Goal: Information Seeking & Learning: Learn about a topic

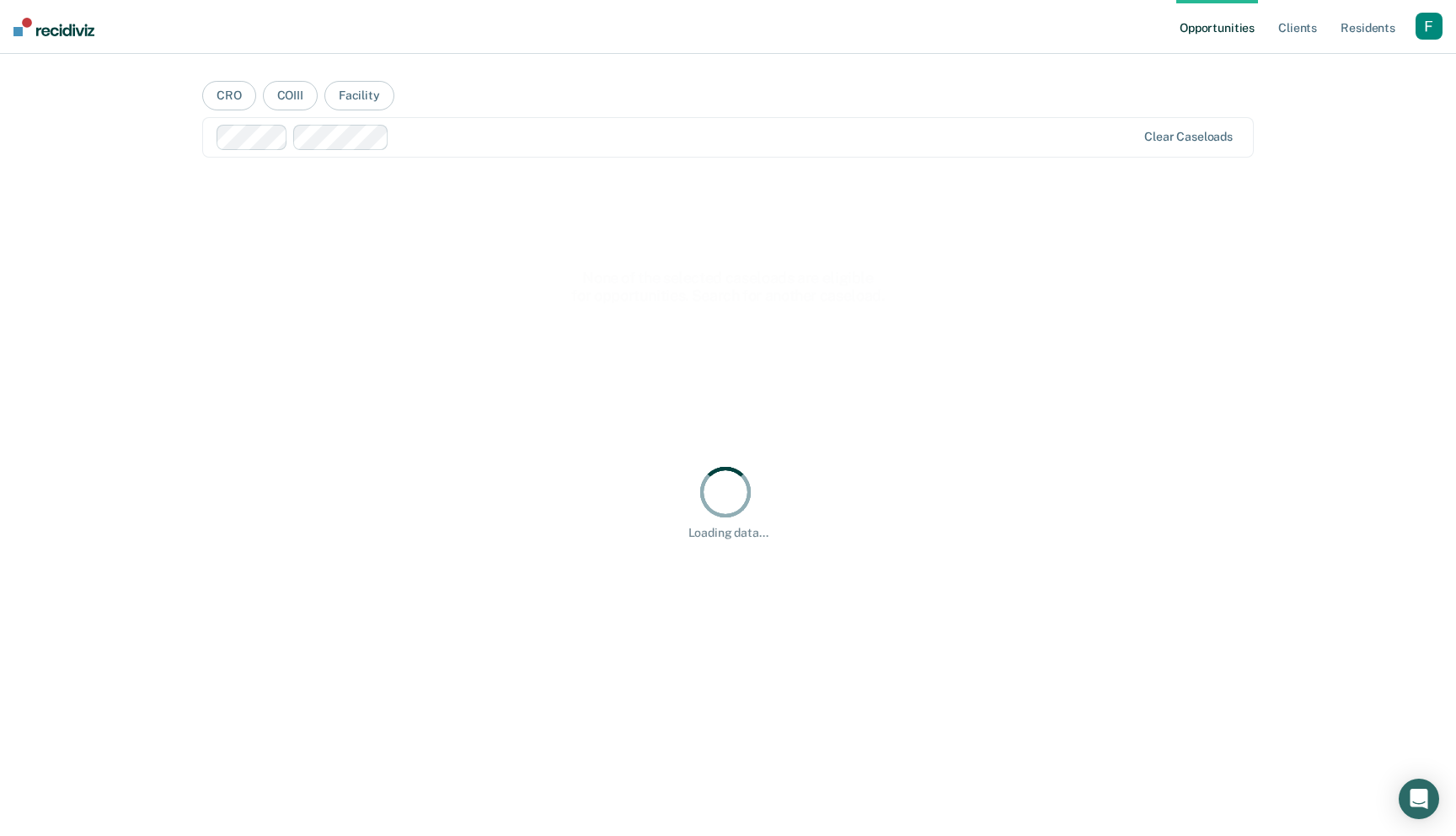
click at [1425, 25] on div "button" at bounding box center [1429, 25] width 27 height 27
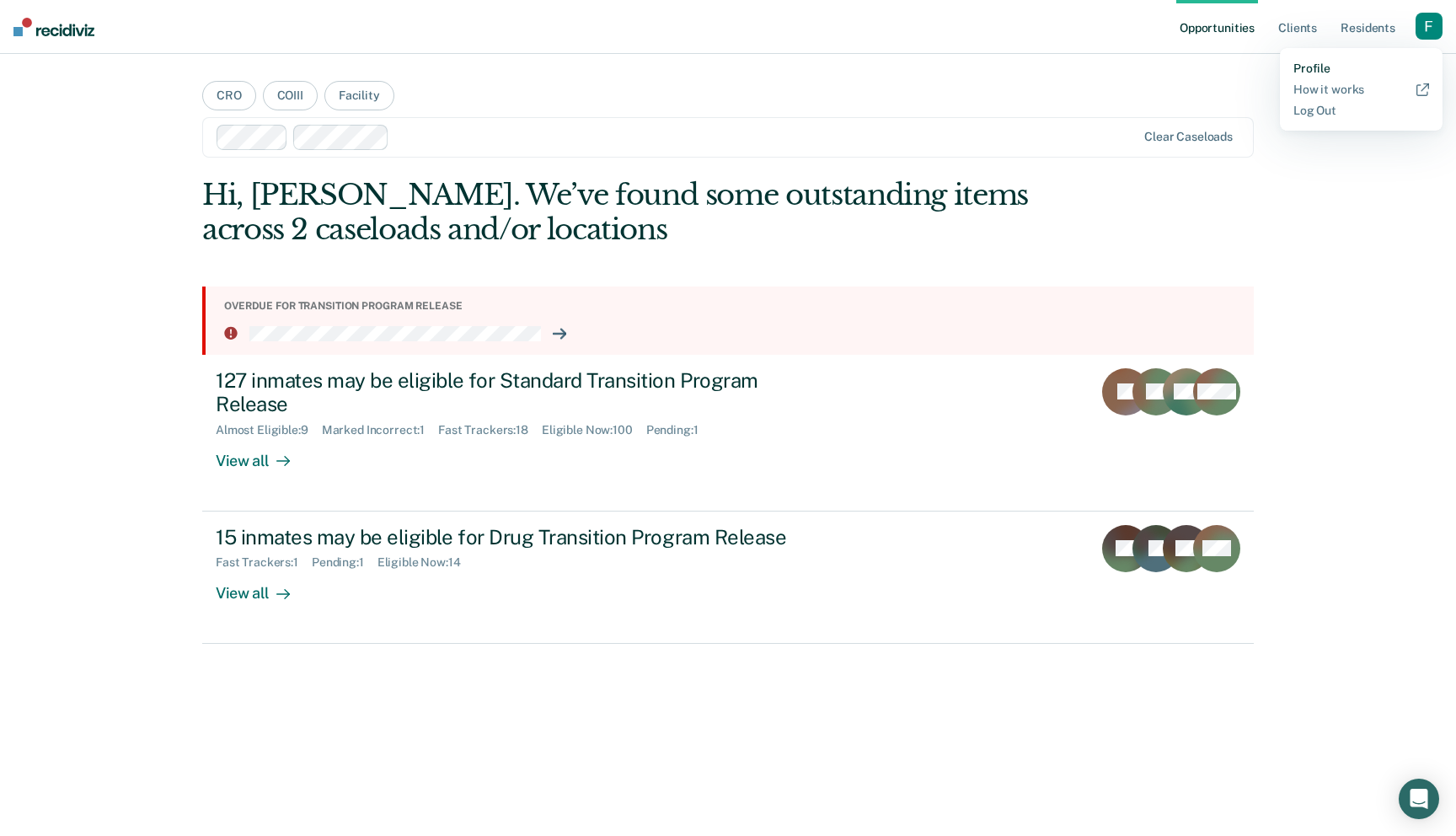
click at [1324, 62] on link "Profile" at bounding box center [1361, 68] width 136 height 14
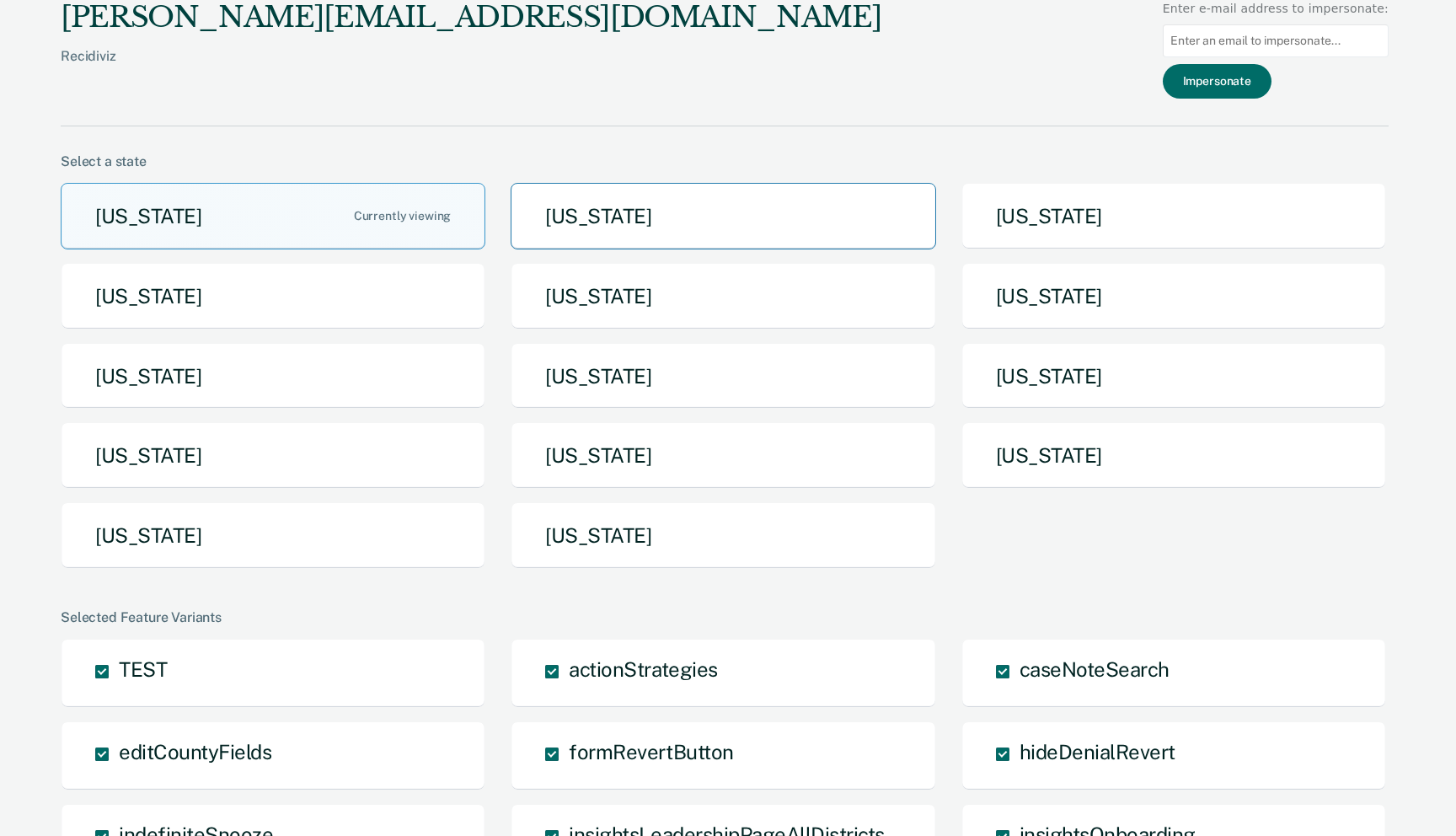
click at [577, 206] on button "Arkansas" at bounding box center [722, 216] width 424 height 67
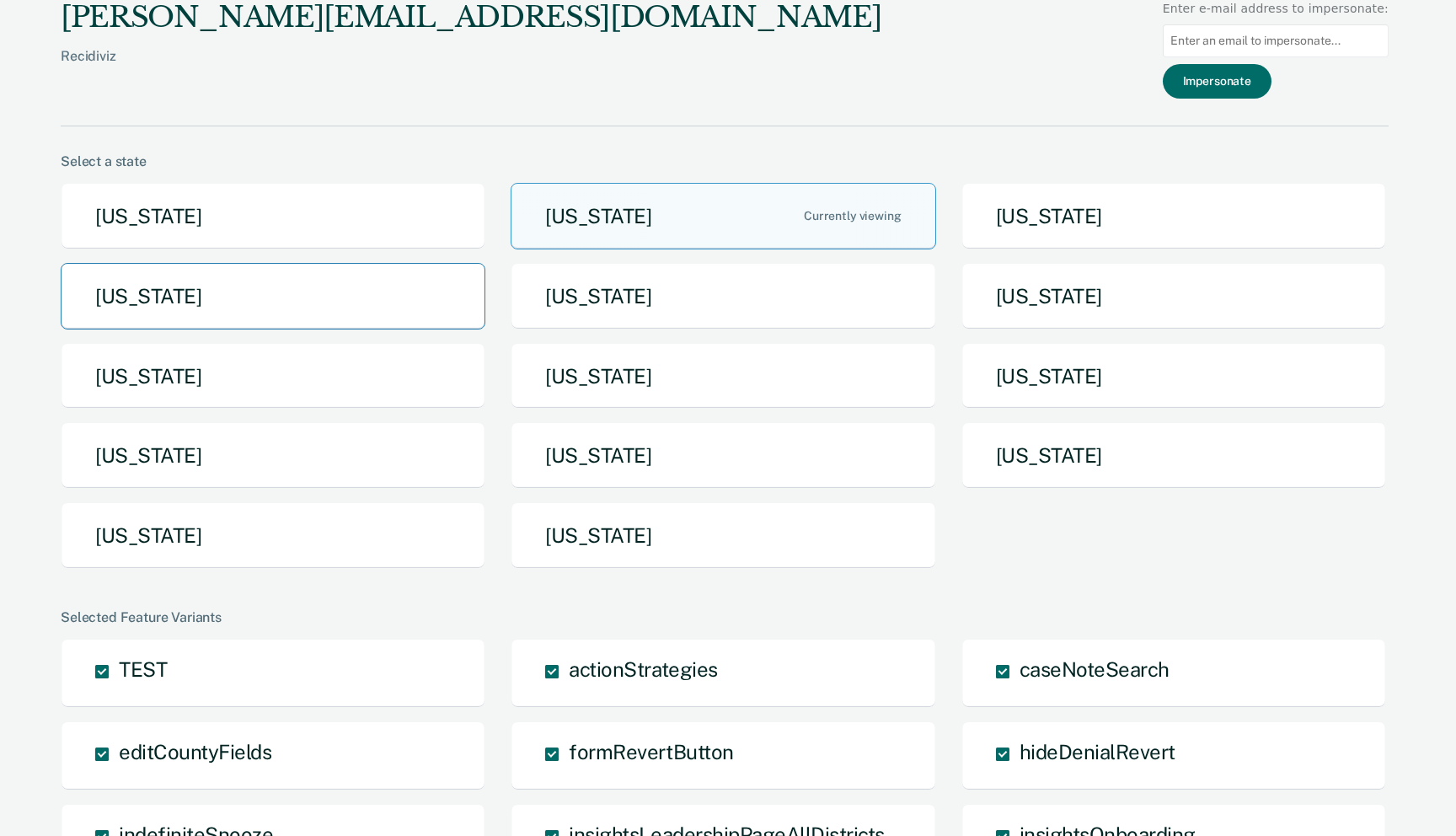
click at [329, 305] on button "Idaho" at bounding box center [273, 296] width 424 height 67
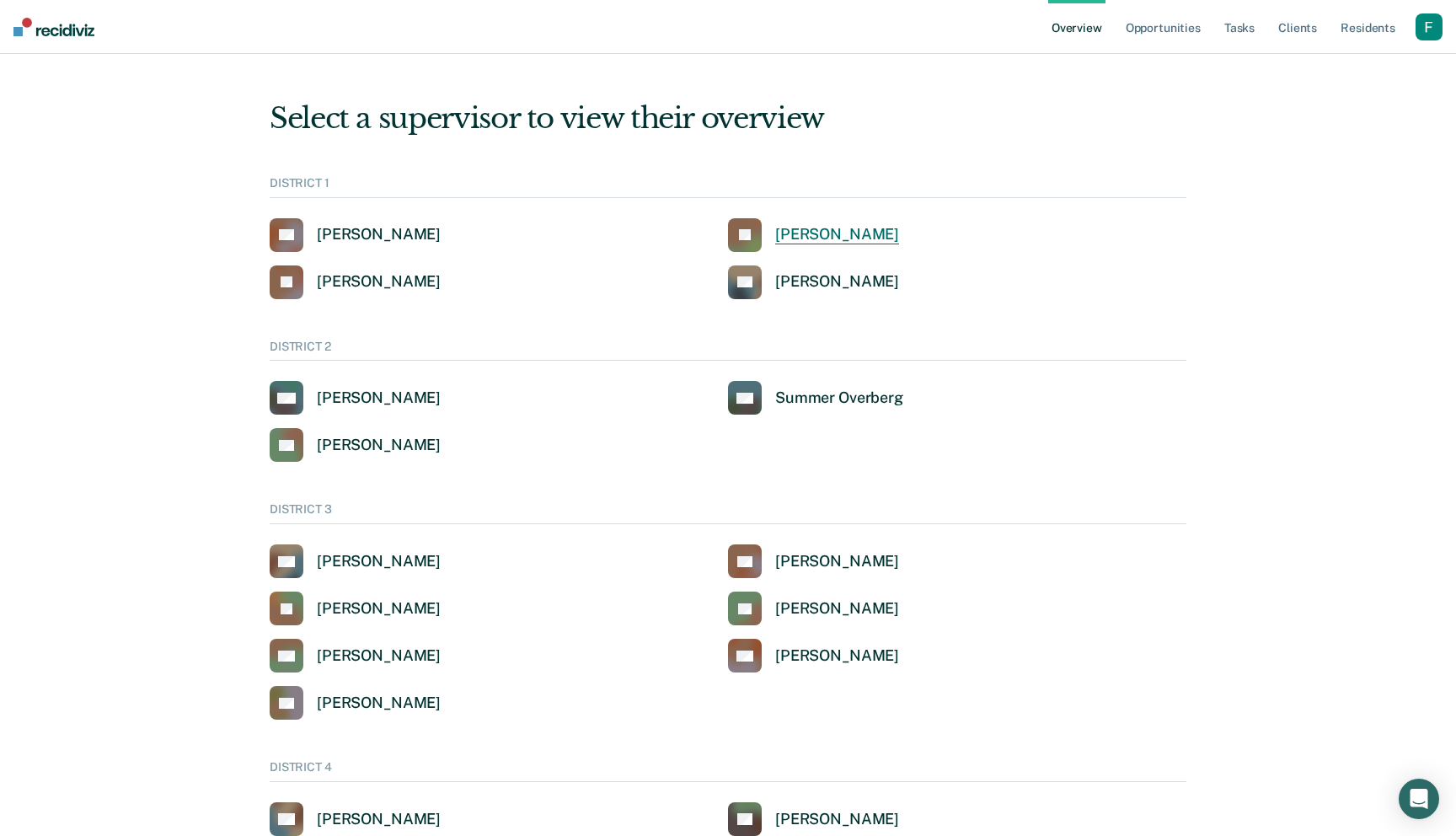
click at [826, 229] on div "Jeffery Schraeder" at bounding box center [837, 234] width 124 height 20
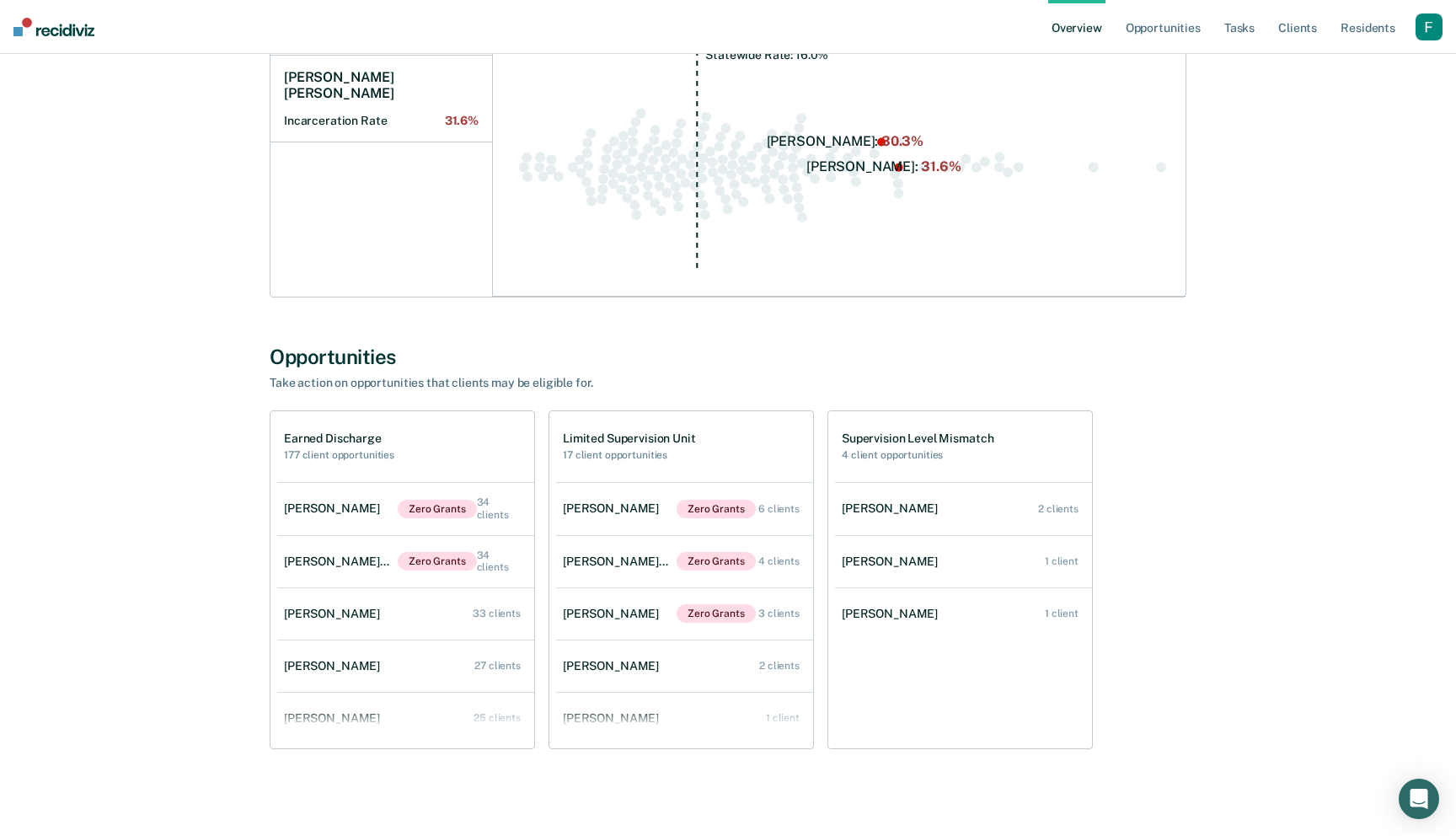
scroll to position [814, 0]
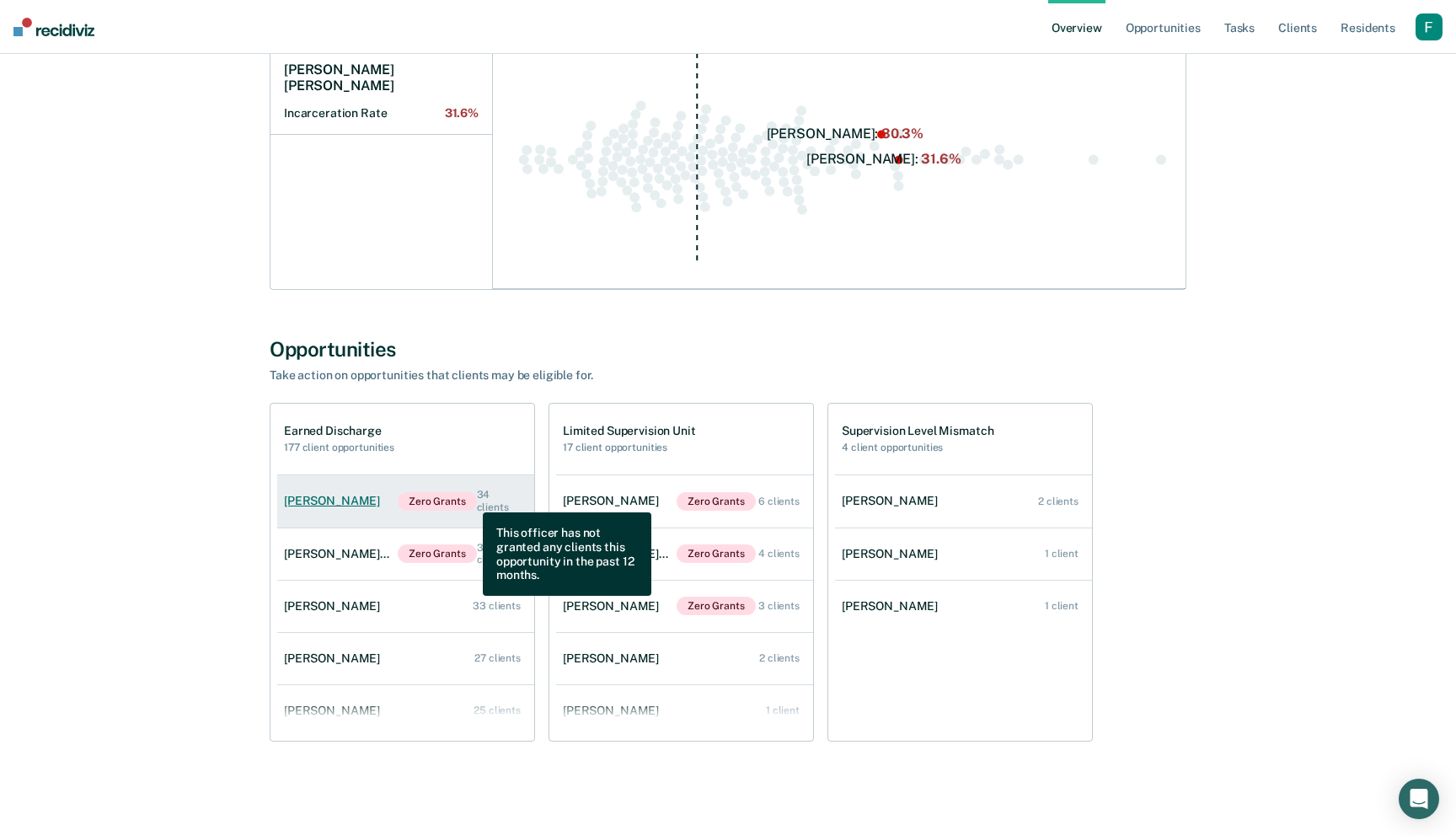
click at [470, 500] on span "Zero Grants" at bounding box center [437, 501] width 80 height 19
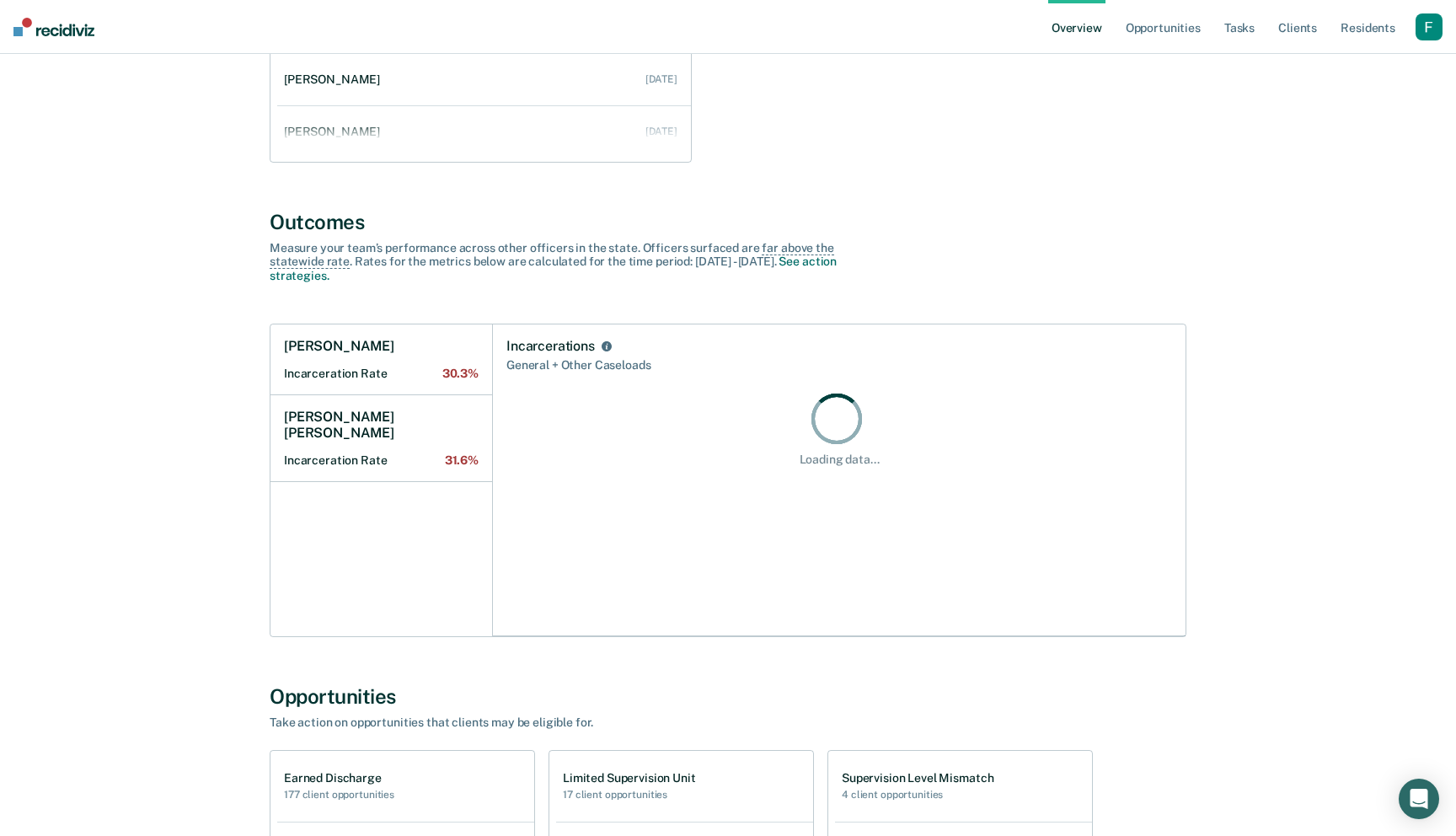
scroll to position [278, 0]
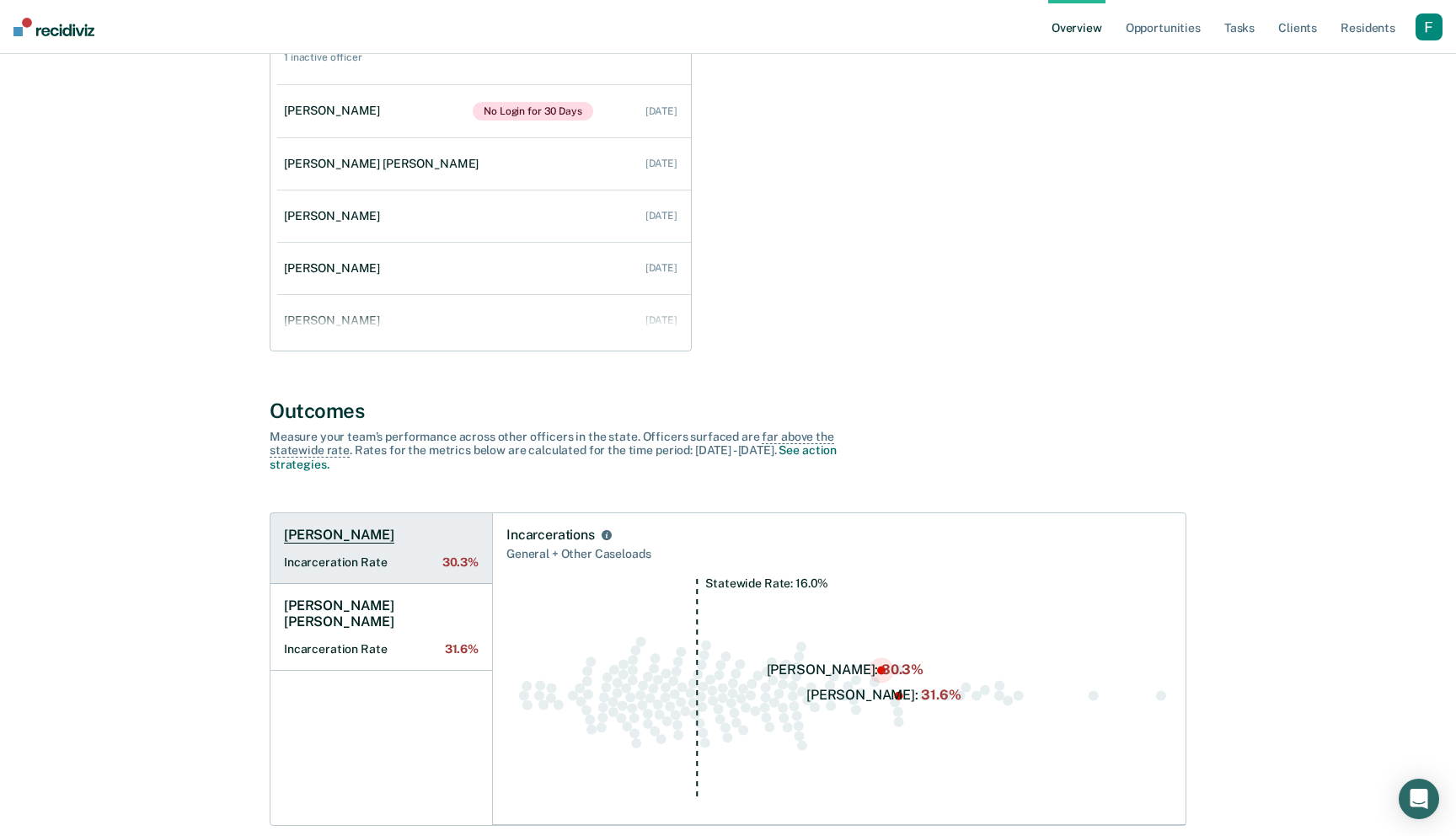
click at [391, 542] on link "Kathleen Seitz Incarceration Rate 30.3%" at bounding box center [381, 549] width 222 height 71
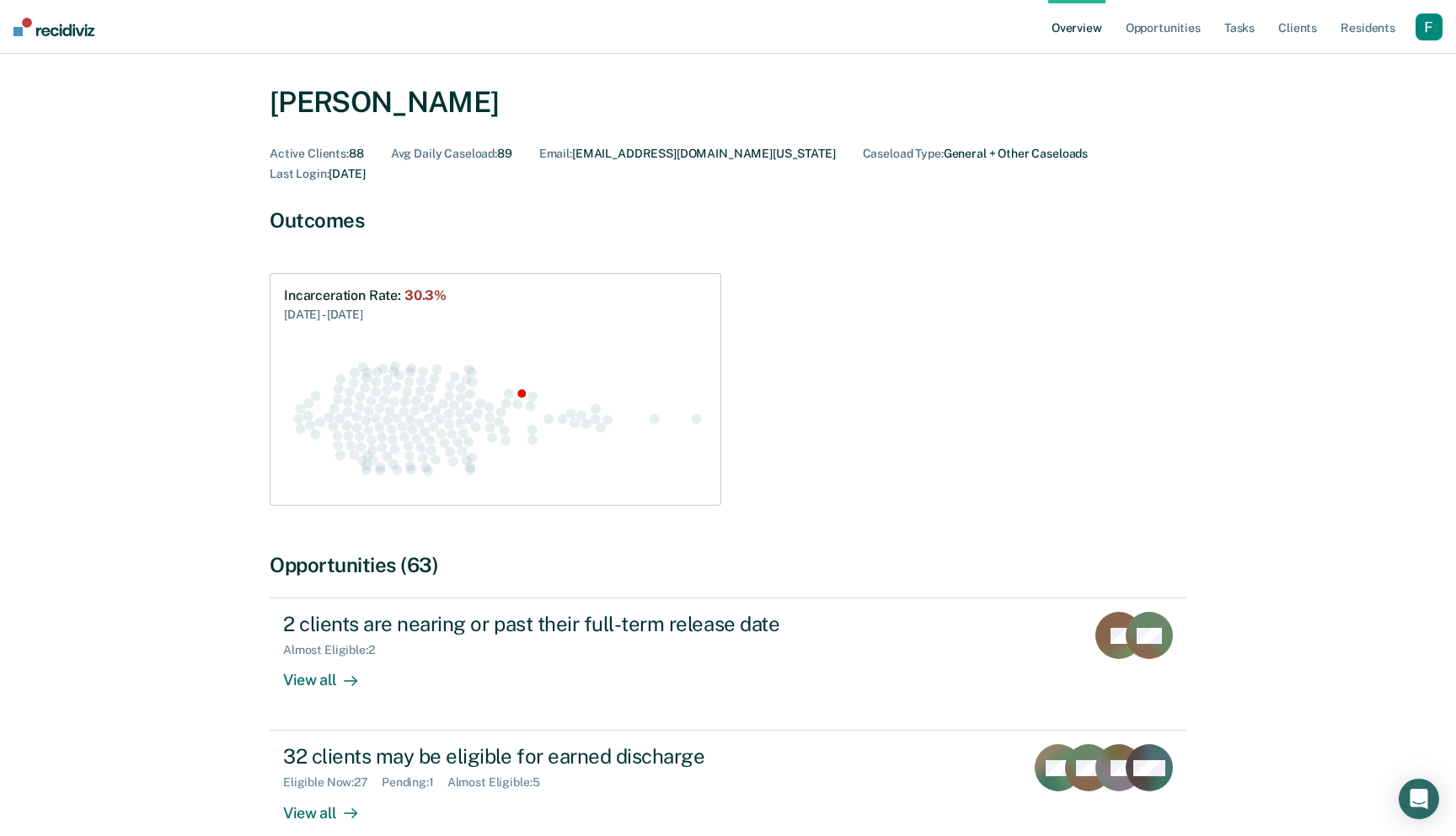
scroll to position [133, 0]
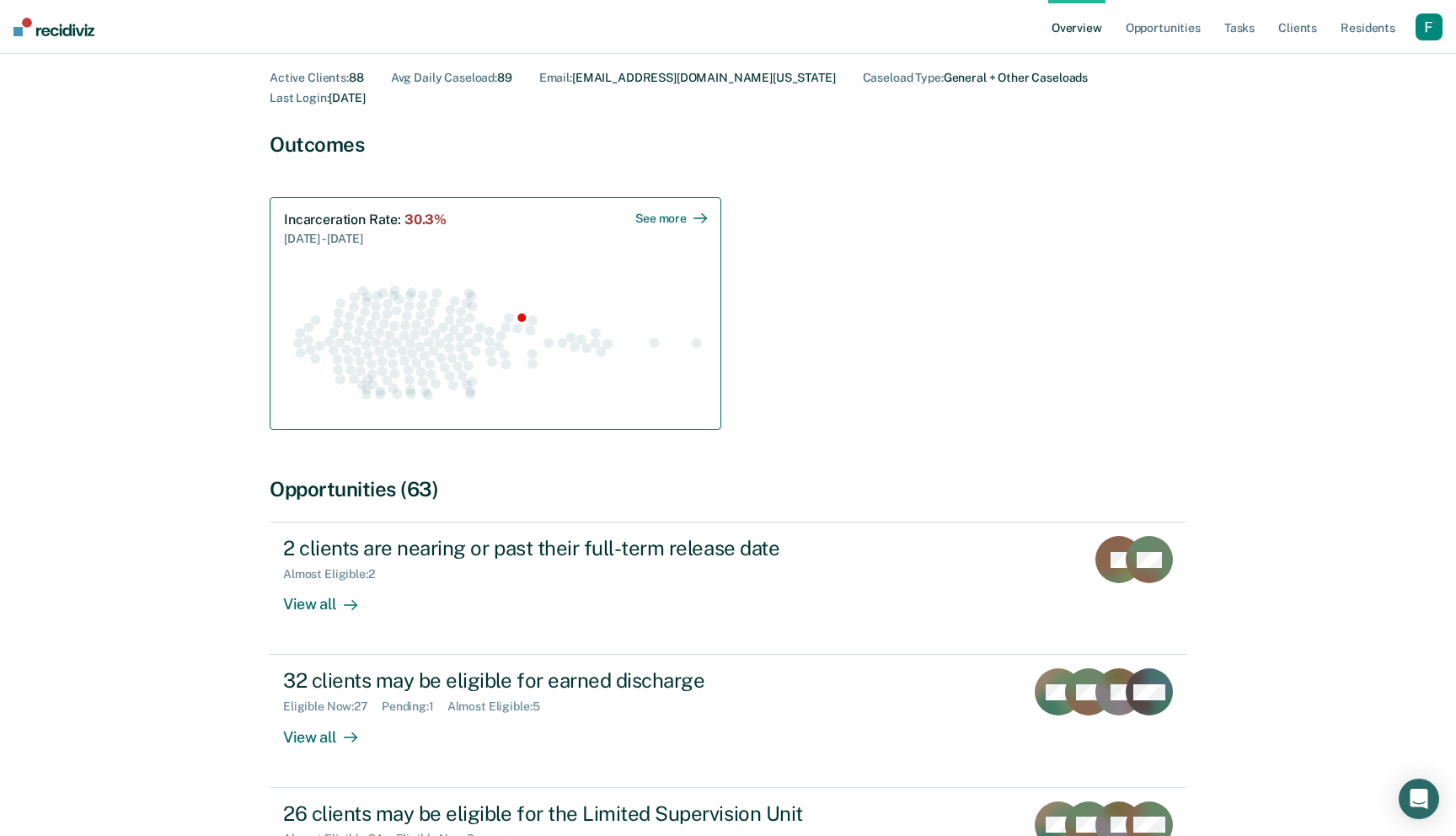
click at [473, 291] on circle "Swarm plot of all incarceration rates in the state for NOT_SEX_OFFENSE caseload…" at bounding box center [471, 295] width 10 height 10
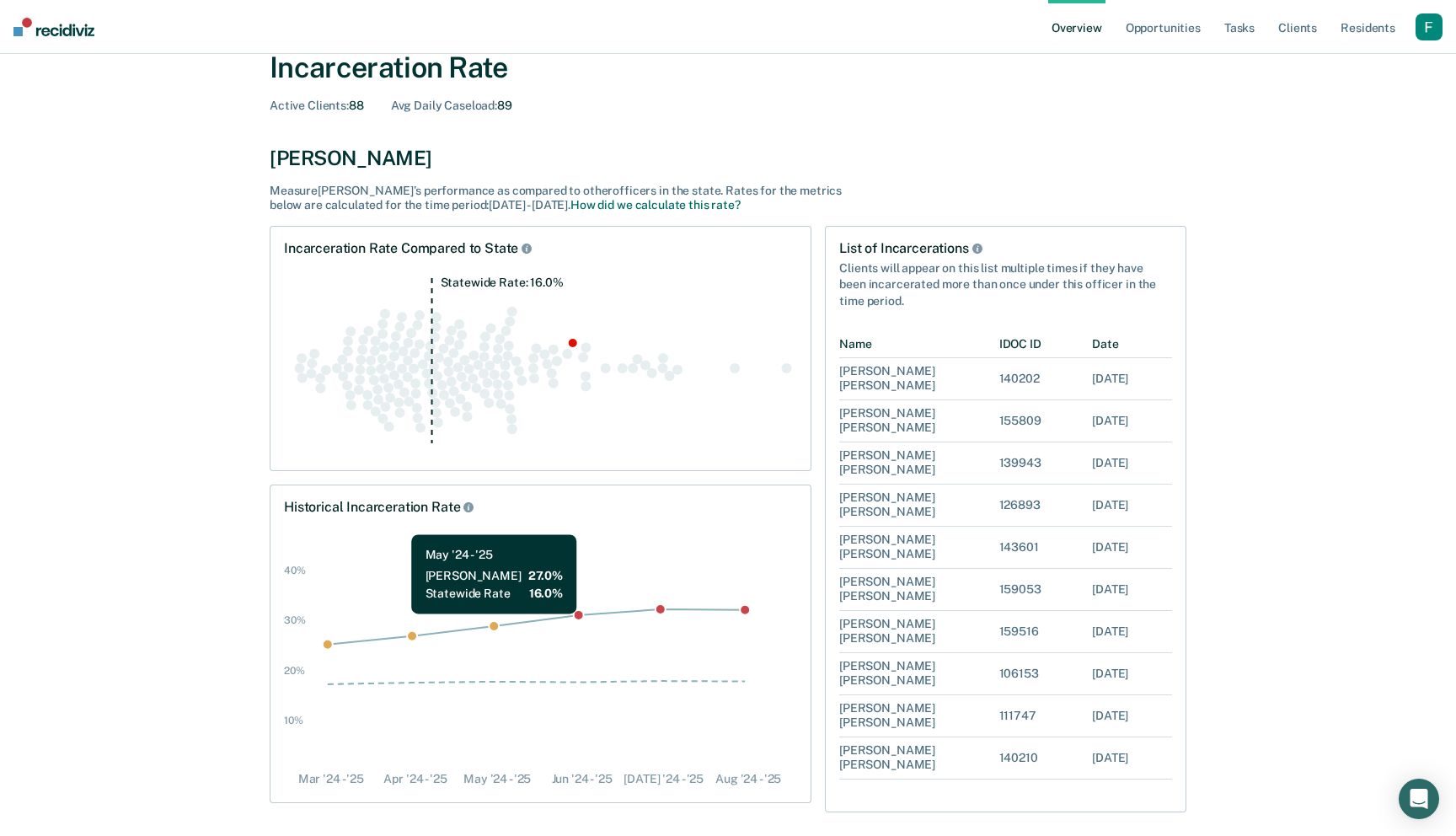
scroll to position [101, 0]
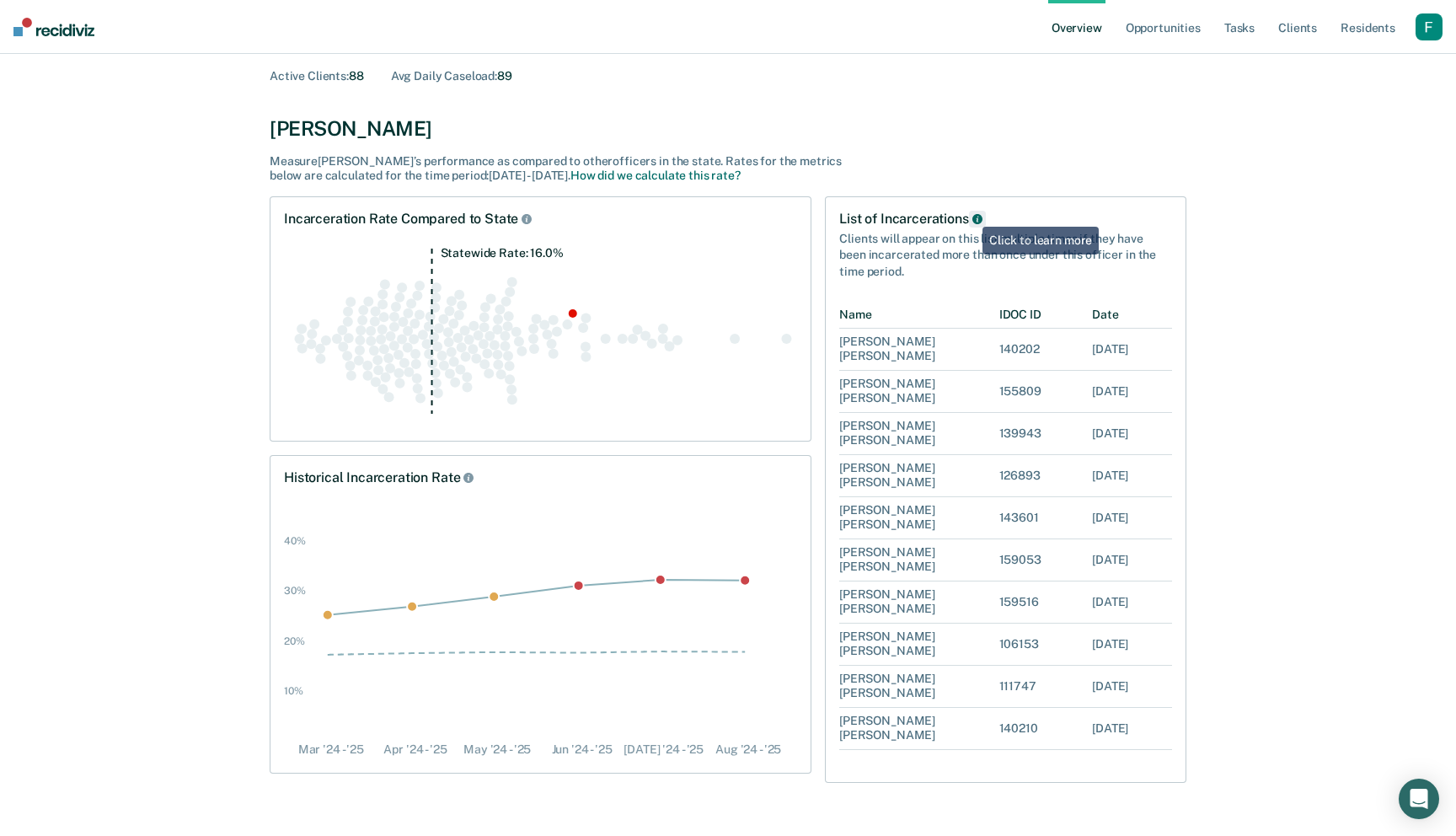
click at [970, 214] on button "List of Incarcerations" at bounding box center [977, 219] width 17 height 17
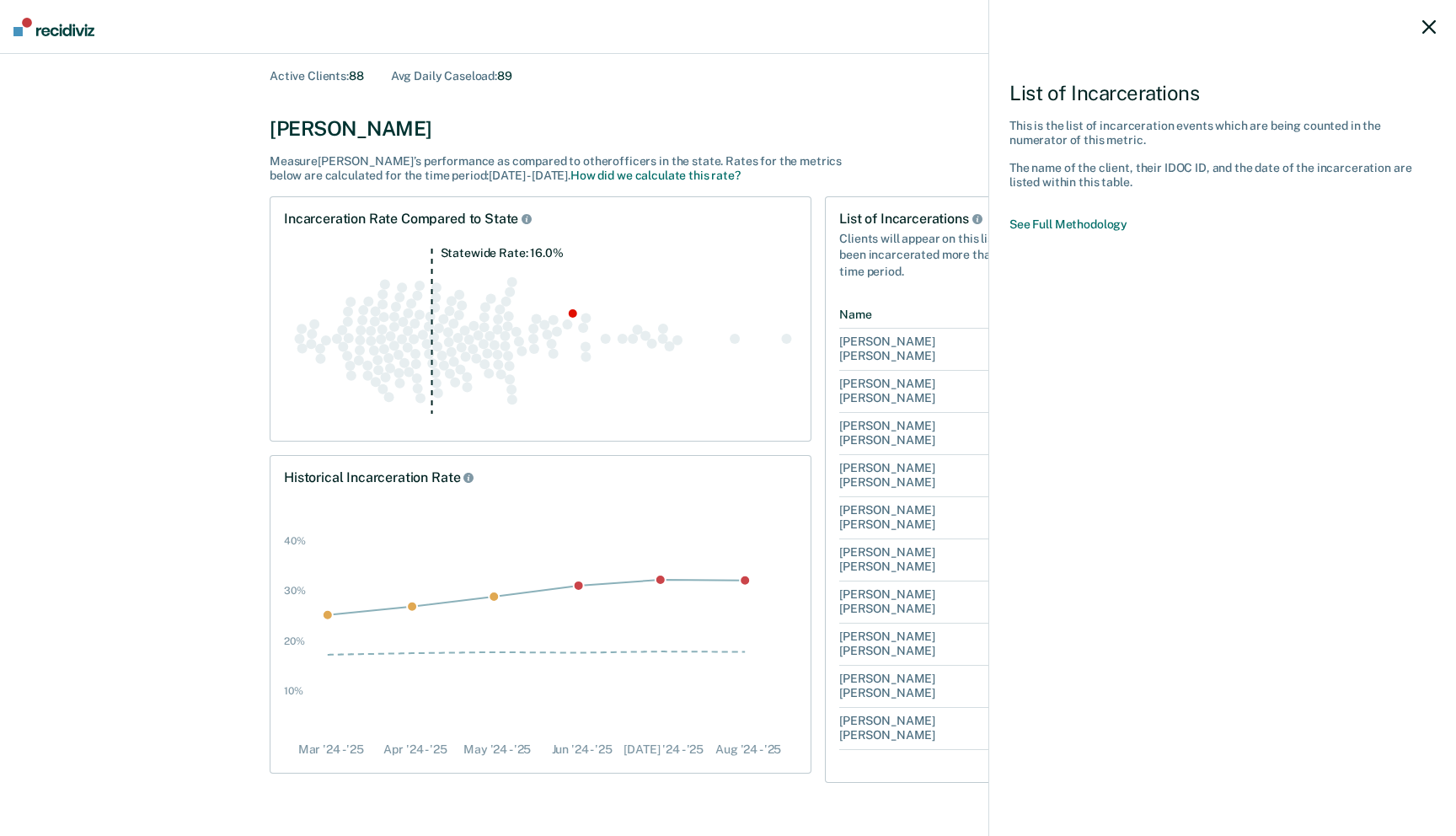
click at [869, 283] on div "List of Incarcerations This is the list of incarceration events which are being…" at bounding box center [728, 418] width 1456 height 836
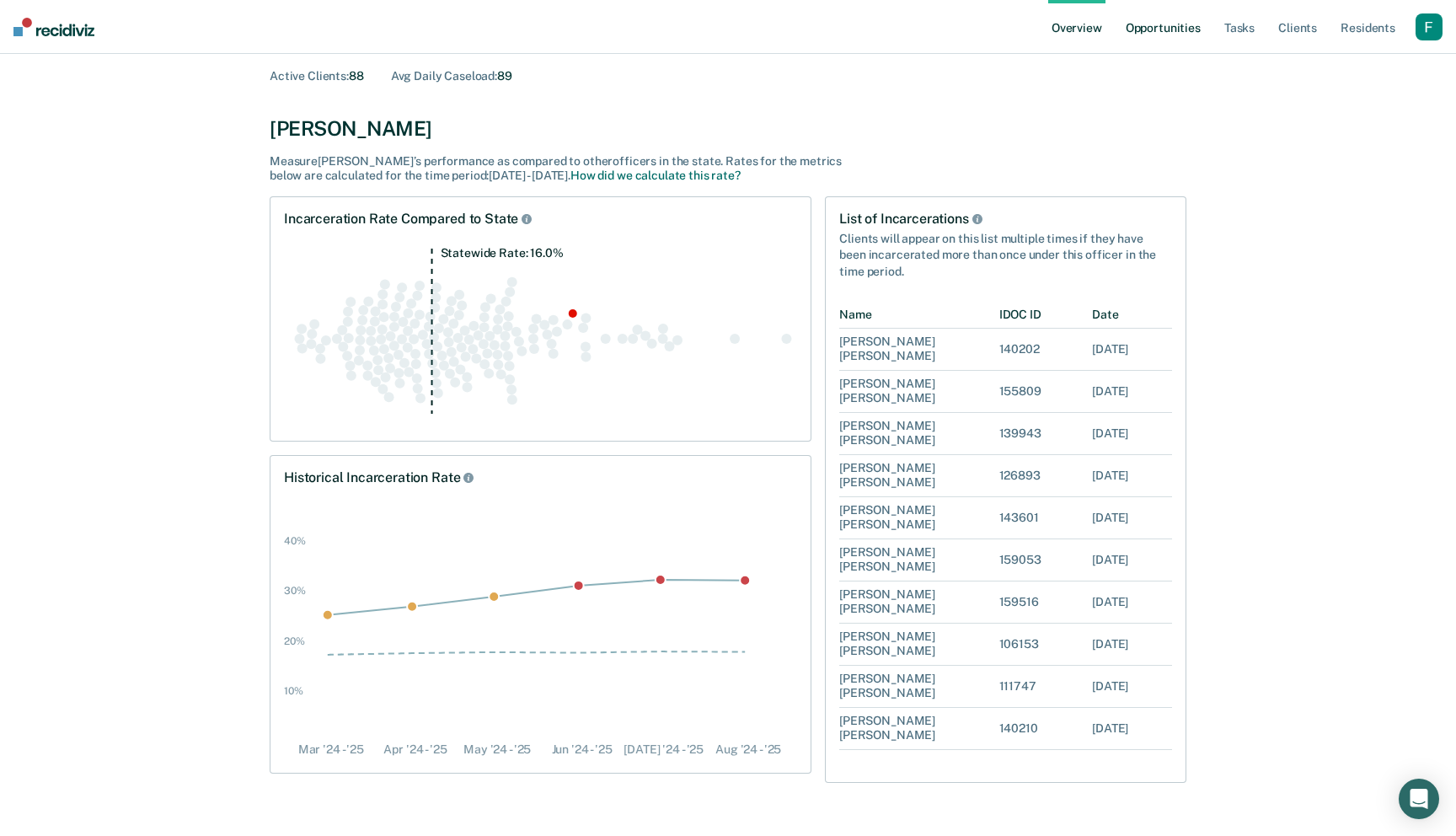
click at [1160, 32] on link "Opportunities" at bounding box center [1163, 27] width 82 height 54
